Goal: Task Accomplishment & Management: Manage account settings

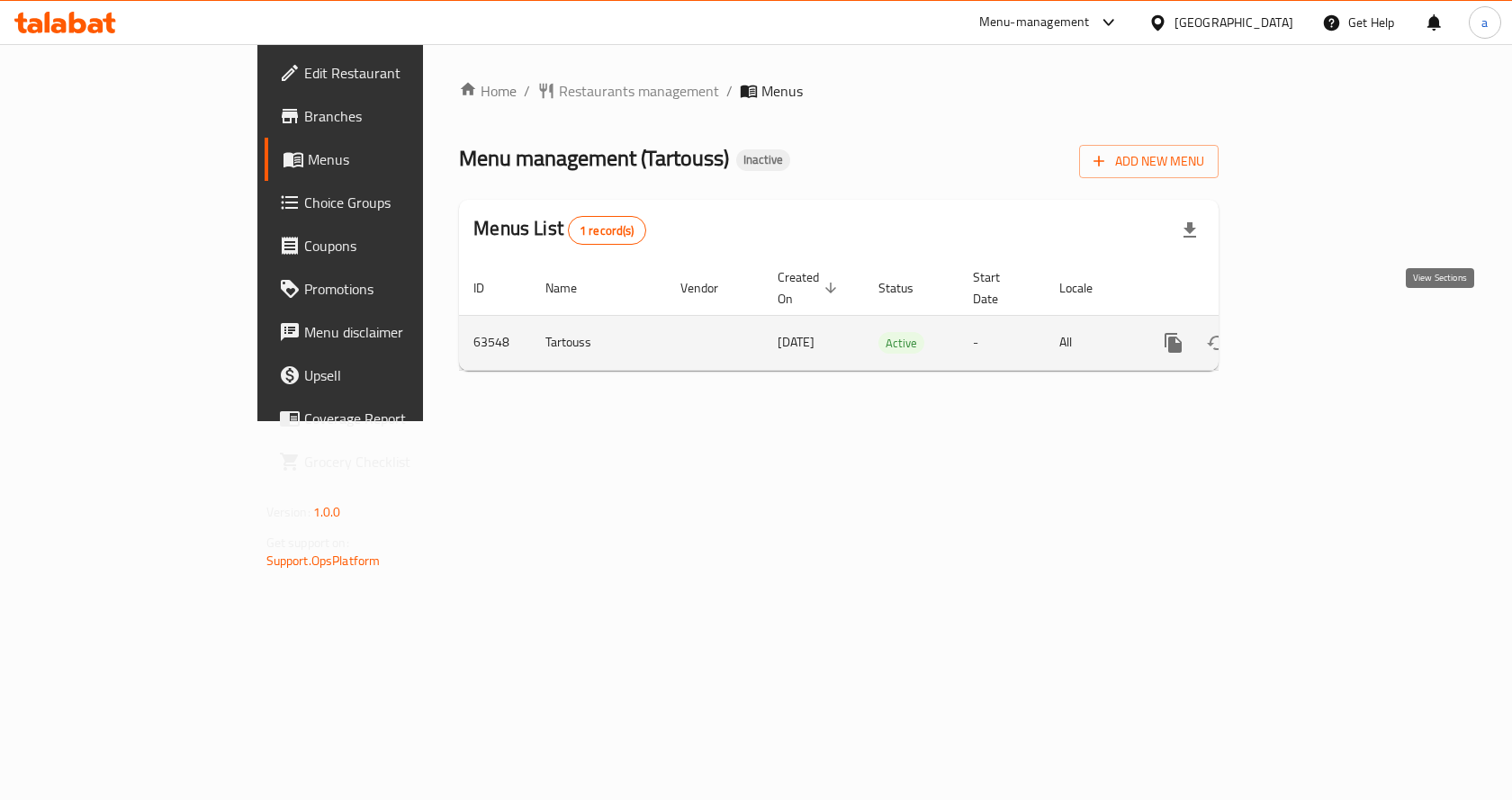
click at [1314, 332] on icon "enhanced table" at bounding box center [1303, 343] width 22 height 21
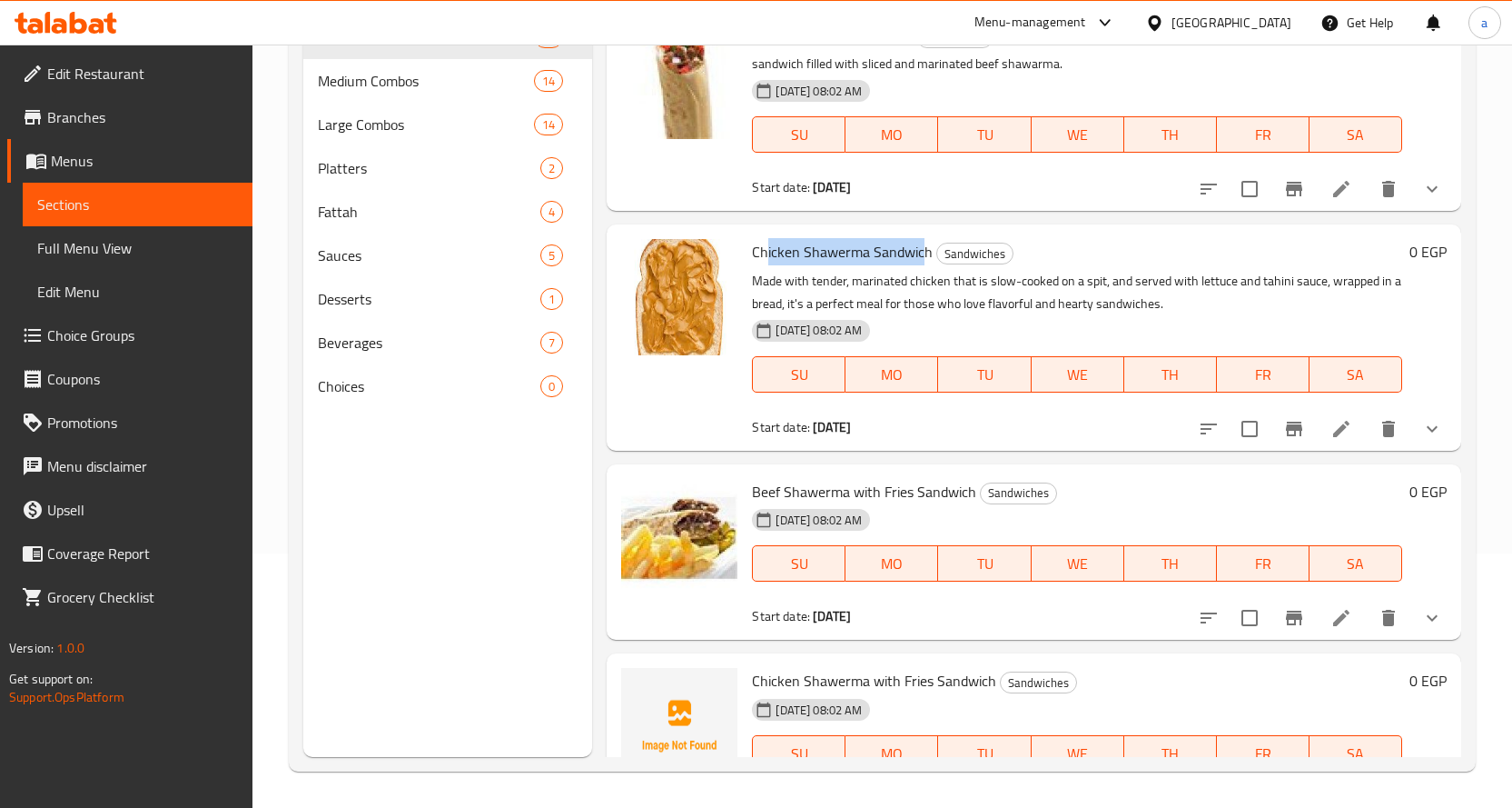
drag, startPoint x: 768, startPoint y: 256, endPoint x: 921, endPoint y: 257, distance: 153.0
click at [921, 257] on span "Chicken Shawerma Sandwich" at bounding box center [841, 252] width 180 height 28
click at [1057, 250] on h6 "Chicken Shawerma Sandwich Sandwiches" at bounding box center [1076, 252] width 650 height 26
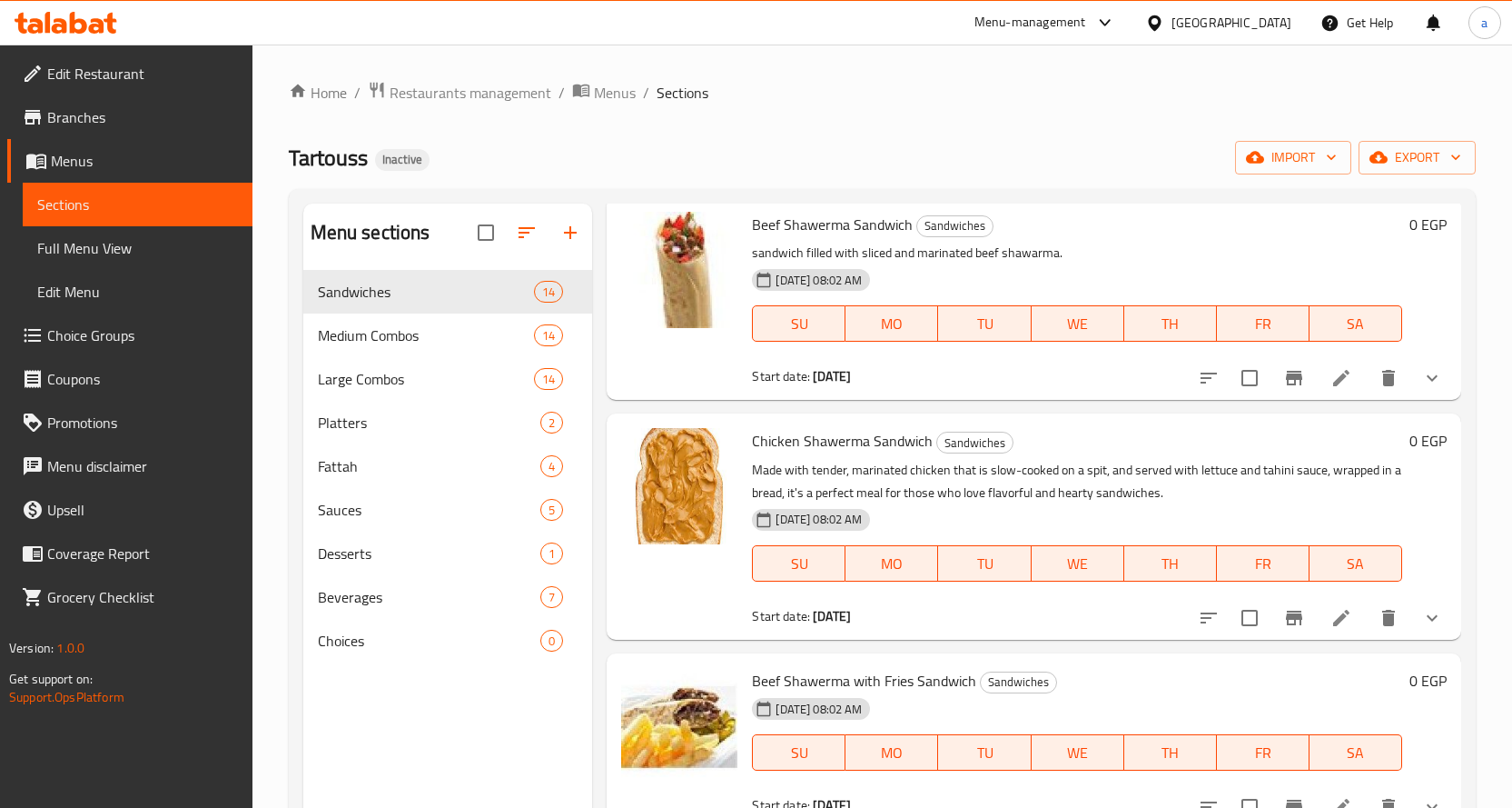
scroll to position [96, 0]
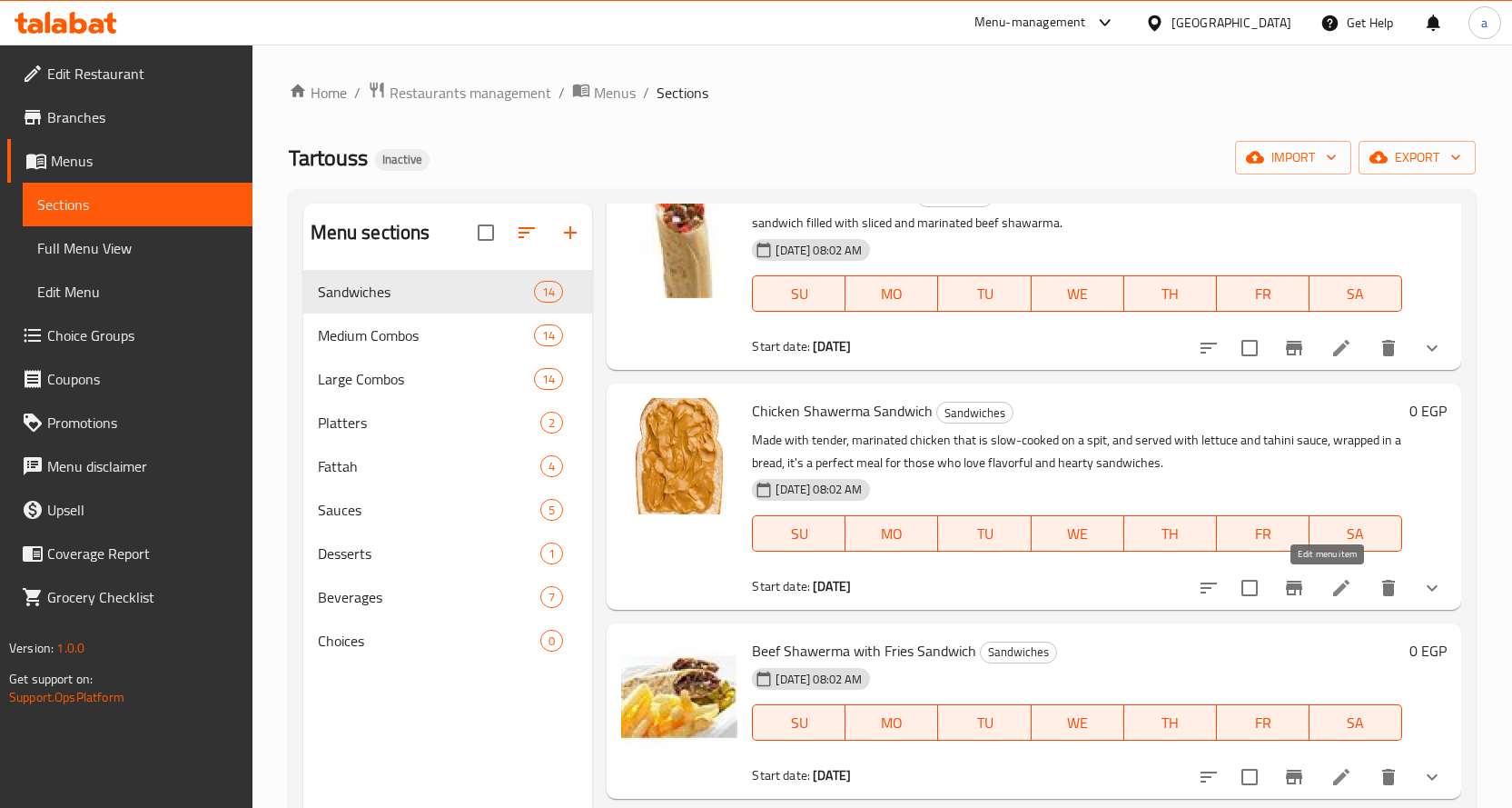
click at [1331, 585] on icon at bounding box center [1341, 588] width 22 height 22
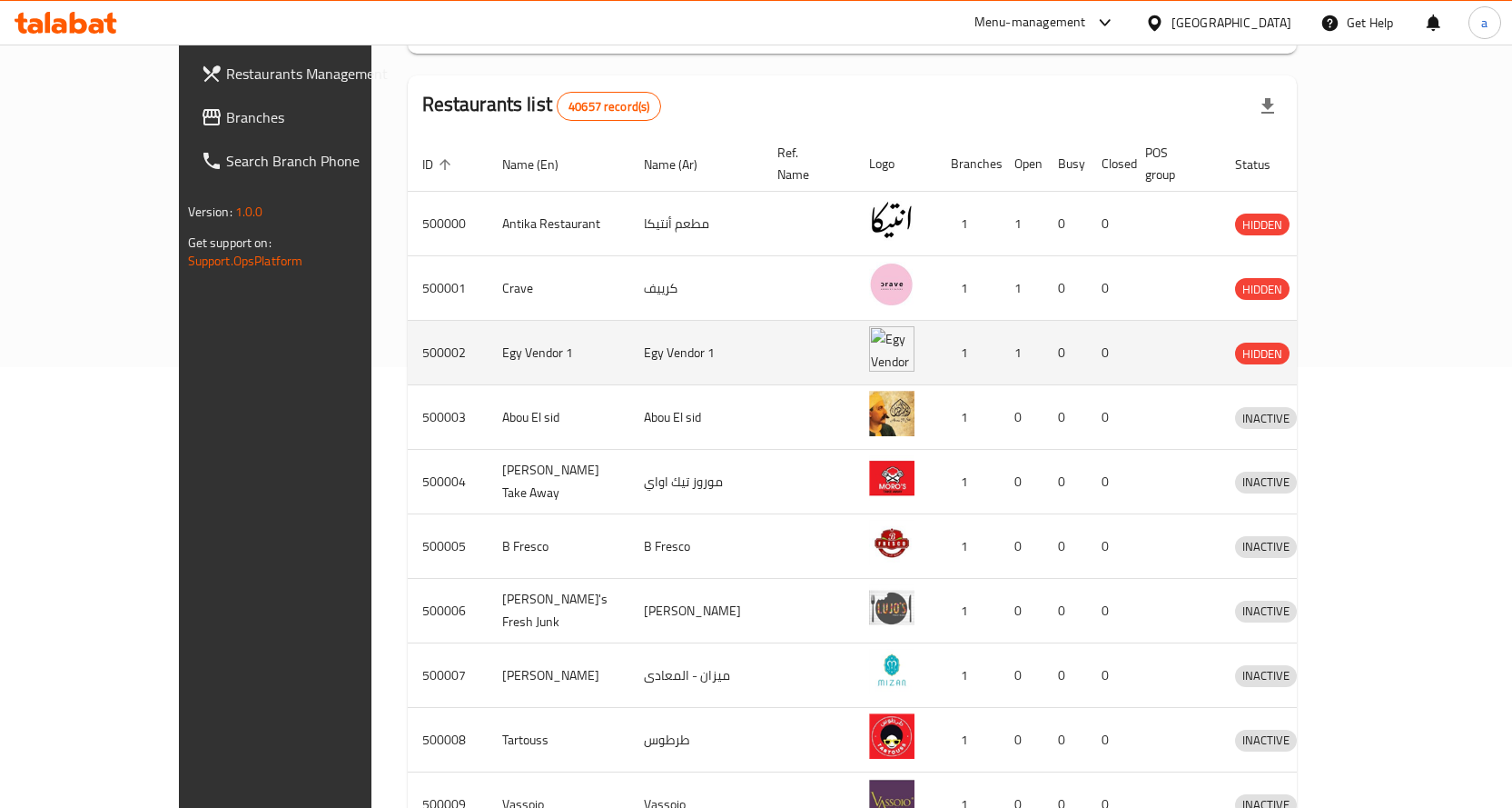
scroll to position [454, 0]
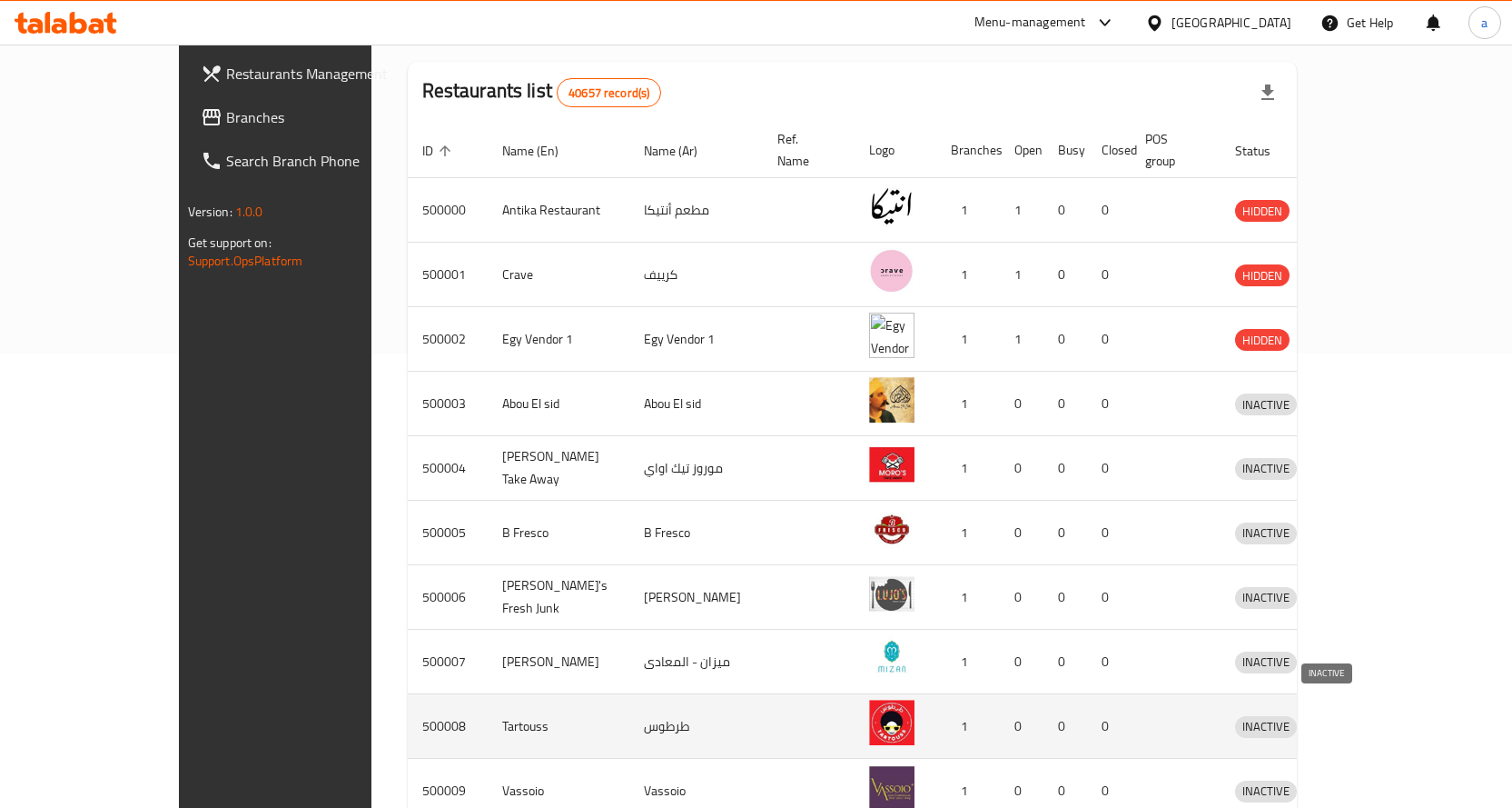
click at [1297, 716] on span "INACTIVE" at bounding box center [1265, 726] width 62 height 21
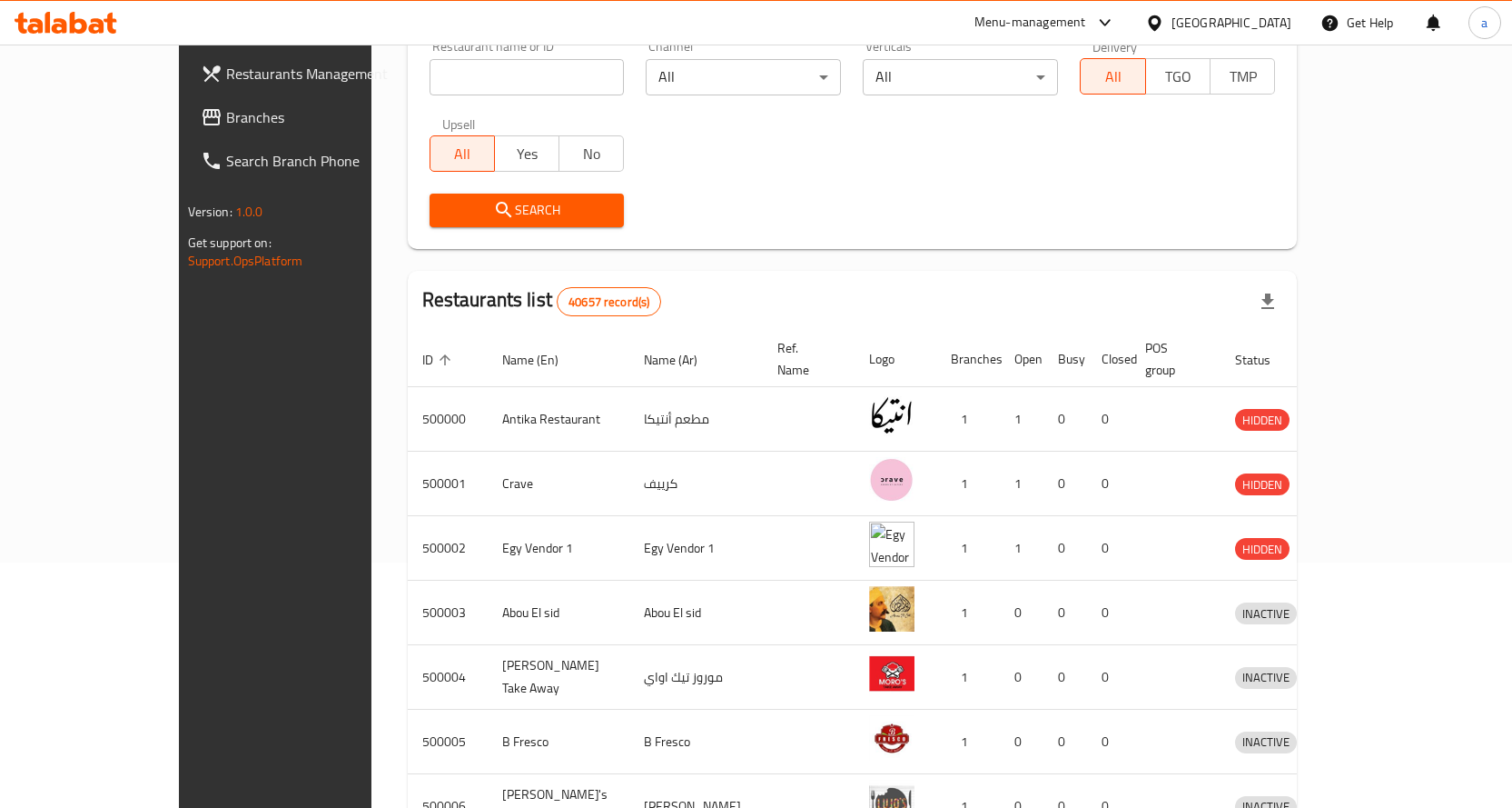
scroll to position [0, 0]
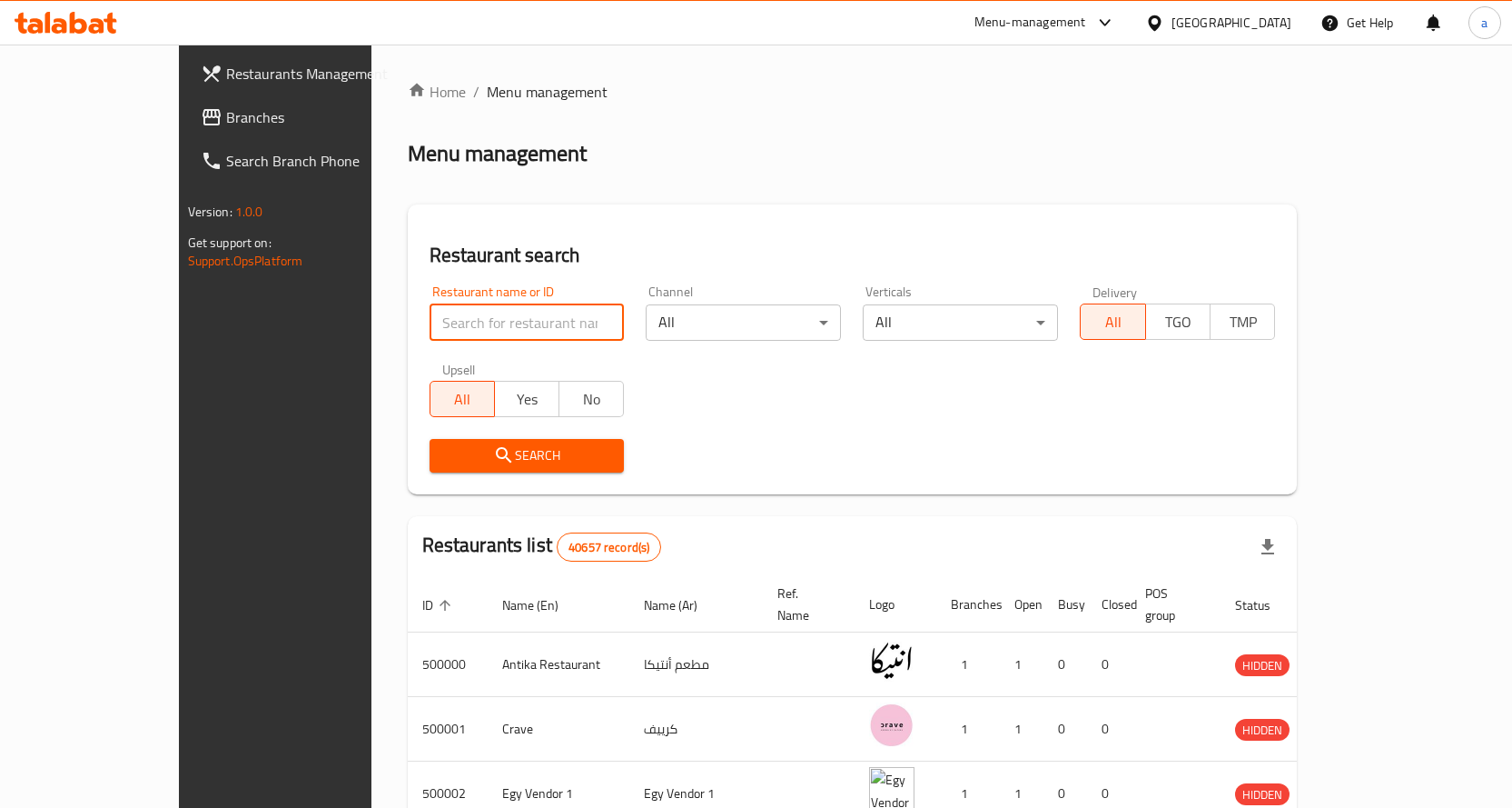
click at [492, 314] on input "search" at bounding box center [528, 322] width 195 height 37
type input "kf"
